Goal: Task Accomplishment & Management: Use online tool/utility

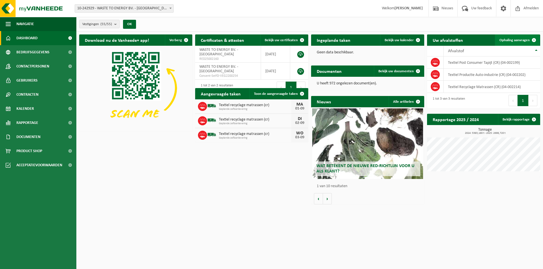
click at [511, 40] on span "Ophaling aanvragen" at bounding box center [514, 40] width 30 height 4
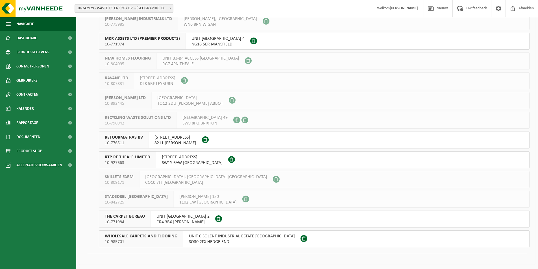
scroll to position [894, 0]
click at [158, 142] on span "8211 AJ LELYSTAD" at bounding box center [176, 142] width 42 height 6
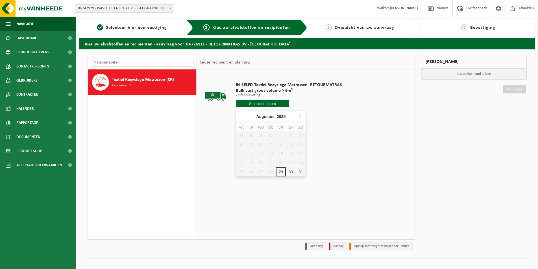
click at [269, 104] on input "text" at bounding box center [262, 103] width 53 height 7
click at [300, 116] on icon at bounding box center [300, 116] width 9 height 9
click at [260, 135] on div "3" at bounding box center [261, 135] width 10 height 9
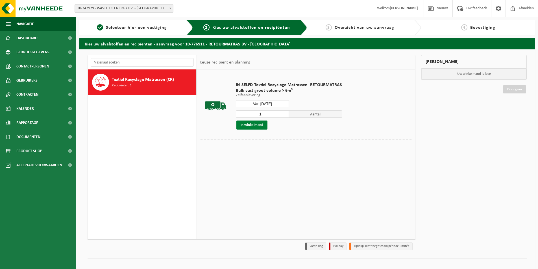
click at [257, 126] on button "In winkelmand" at bounding box center [252, 125] width 31 height 9
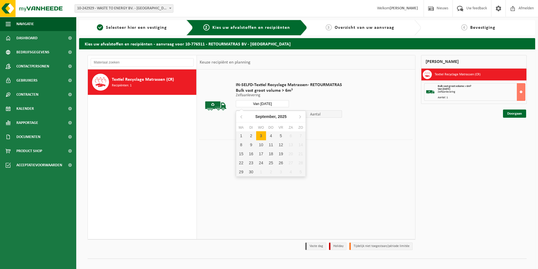
click at [270, 105] on input "Van 2025-09-03" at bounding box center [262, 103] width 53 height 7
click at [272, 137] on div "4" at bounding box center [271, 135] width 10 height 9
type input "Van 2025-09-04"
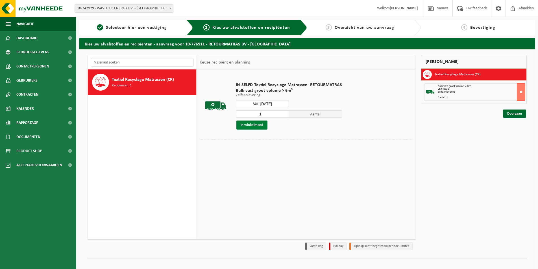
click at [256, 123] on button "In winkelmand" at bounding box center [252, 125] width 31 height 9
click at [511, 135] on link "Doorgaan" at bounding box center [514, 134] width 23 height 8
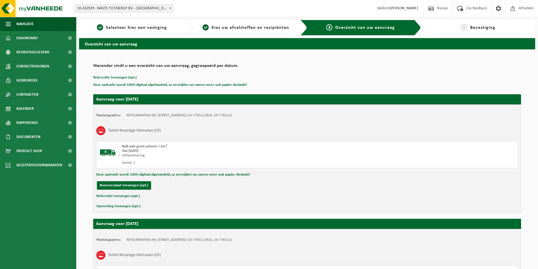
scroll to position [97, 0]
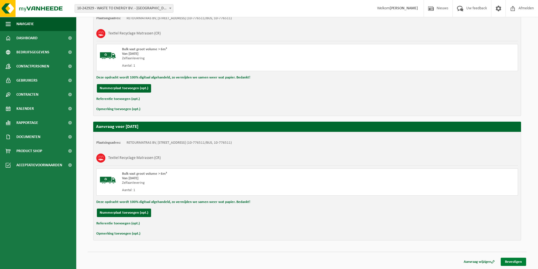
click at [515, 263] on link "Bevestigen" at bounding box center [513, 262] width 25 height 8
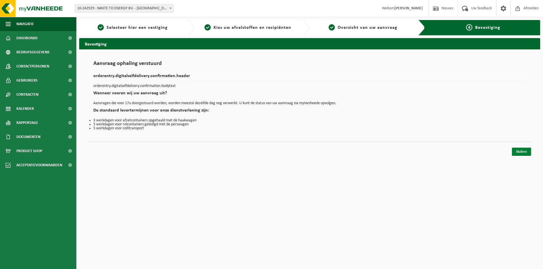
click at [523, 151] on link "Sluiten" at bounding box center [521, 152] width 19 height 8
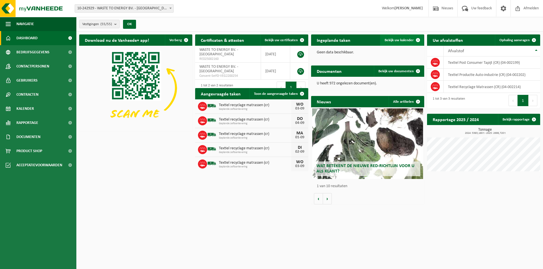
click at [401, 40] on span "Bekijk uw kalender" at bounding box center [398, 40] width 29 height 4
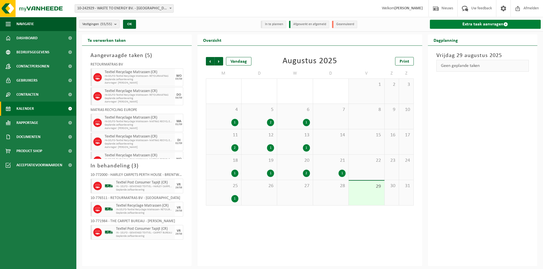
click at [484, 24] on link "Extra taak aanvragen" at bounding box center [485, 24] width 111 height 9
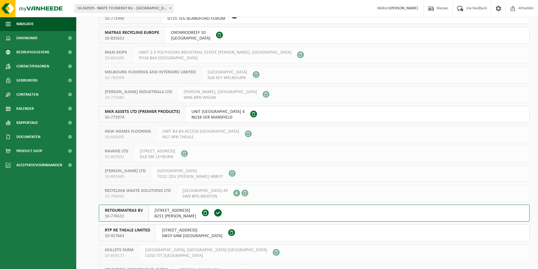
scroll to position [894, 0]
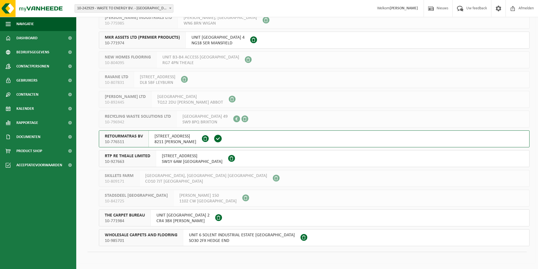
click at [209, 239] on span "SO30 2FX HEDGE END" at bounding box center [242, 241] width 106 height 6
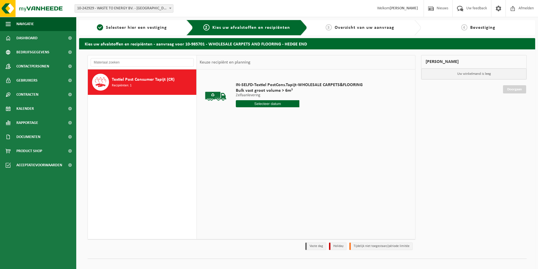
click at [261, 103] on input "text" at bounding box center [268, 103] width 64 height 7
click at [300, 116] on icon at bounding box center [300, 117] width 1 height 3
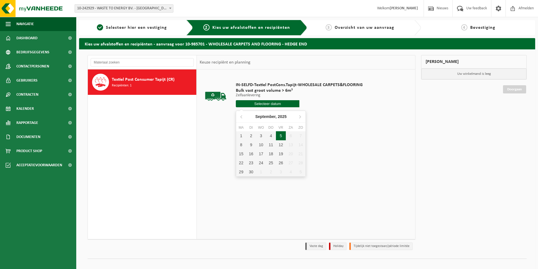
click at [281, 136] on div "5" at bounding box center [281, 135] width 10 height 9
type input "Van 2025-09-05"
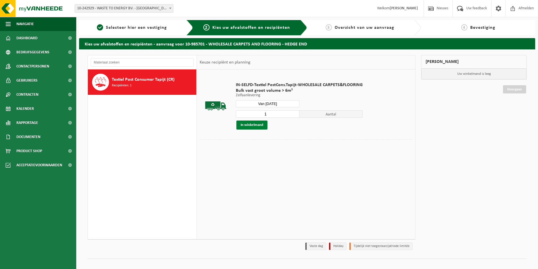
click at [248, 123] on button "In winkelmand" at bounding box center [252, 125] width 31 height 9
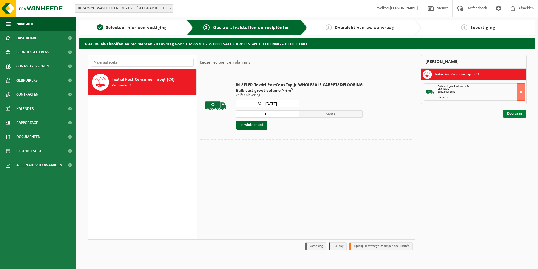
click at [510, 114] on link "Doorgaan" at bounding box center [514, 114] width 23 height 8
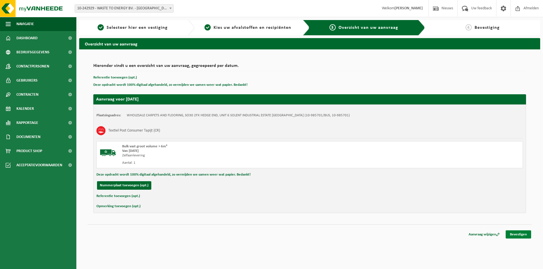
click at [517, 235] on link "Bevestigen" at bounding box center [517, 235] width 25 height 8
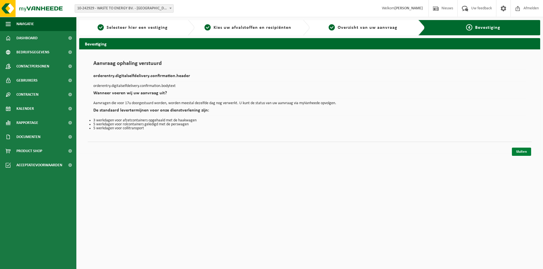
click at [523, 153] on link "Sluiten" at bounding box center [521, 152] width 19 height 8
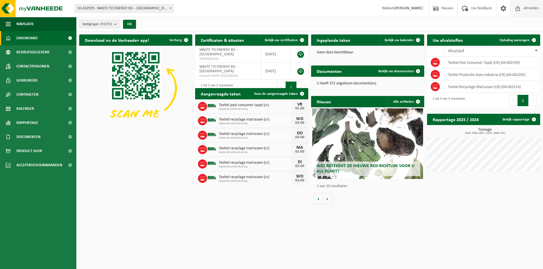
click at [525, 7] on span "Afmelden" at bounding box center [531, 8] width 18 height 17
